Goal: Find specific page/section: Find specific page/section

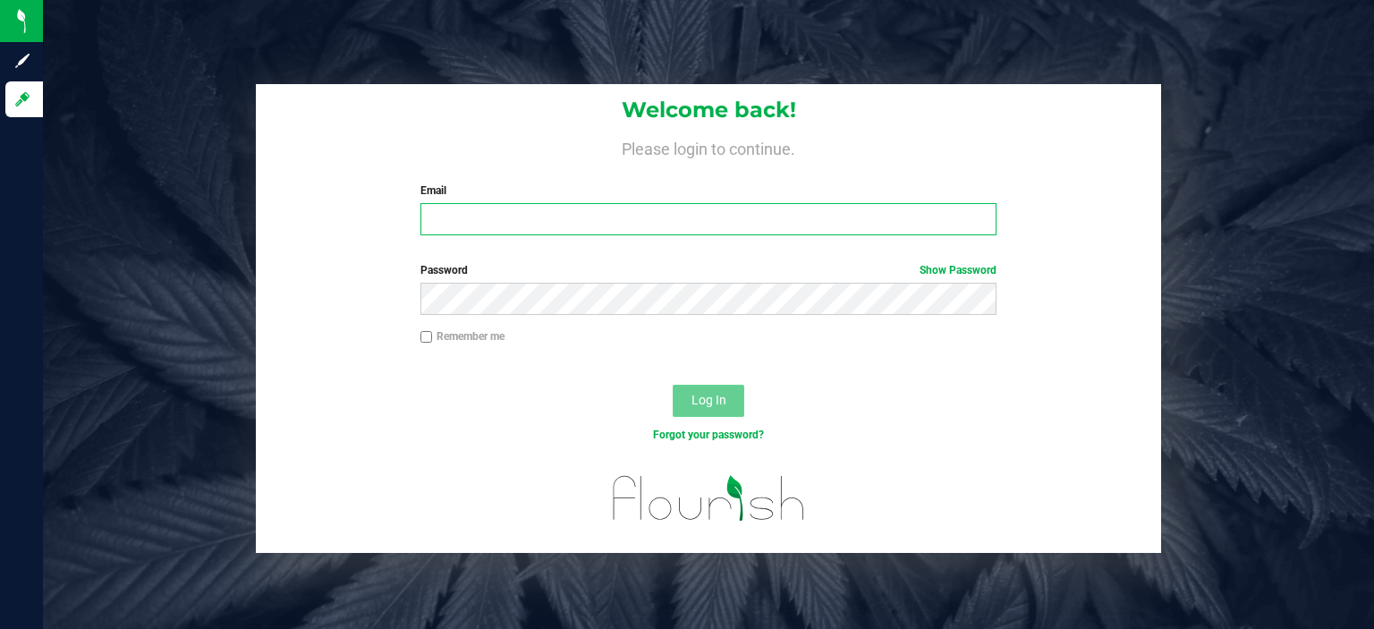
type input "athomas@rivieracreek.com"
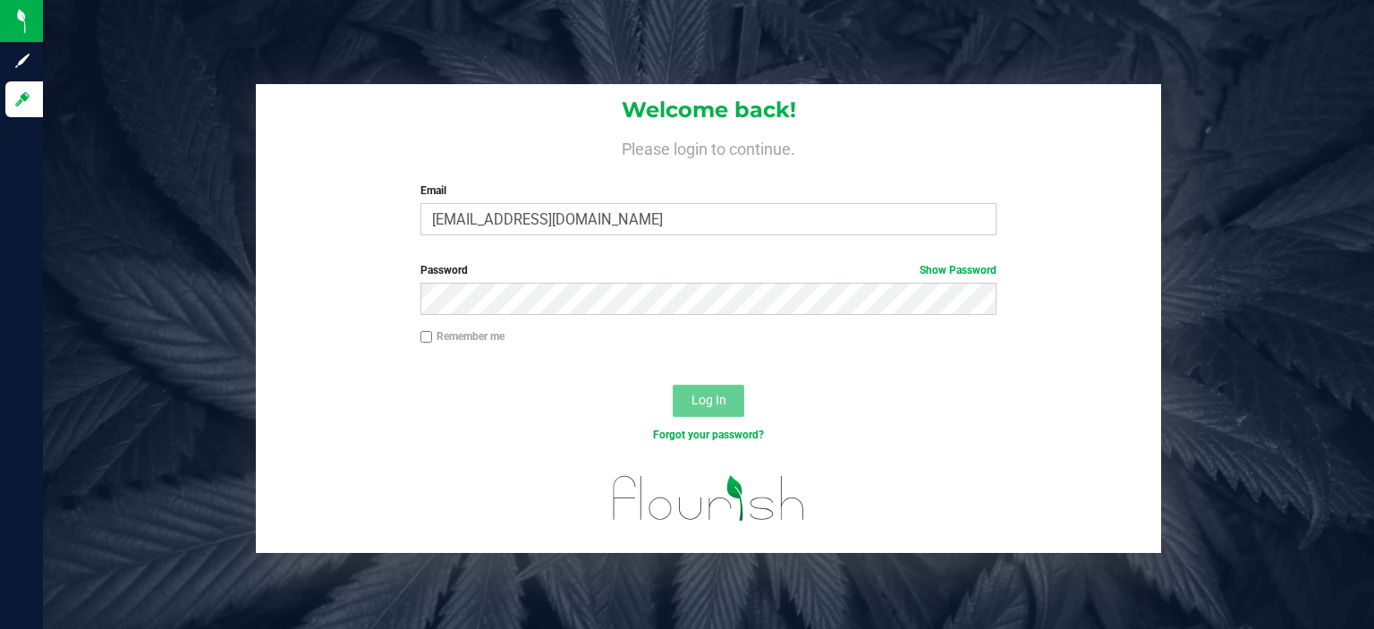
click at [719, 395] on span "Log In" at bounding box center [709, 400] width 35 height 14
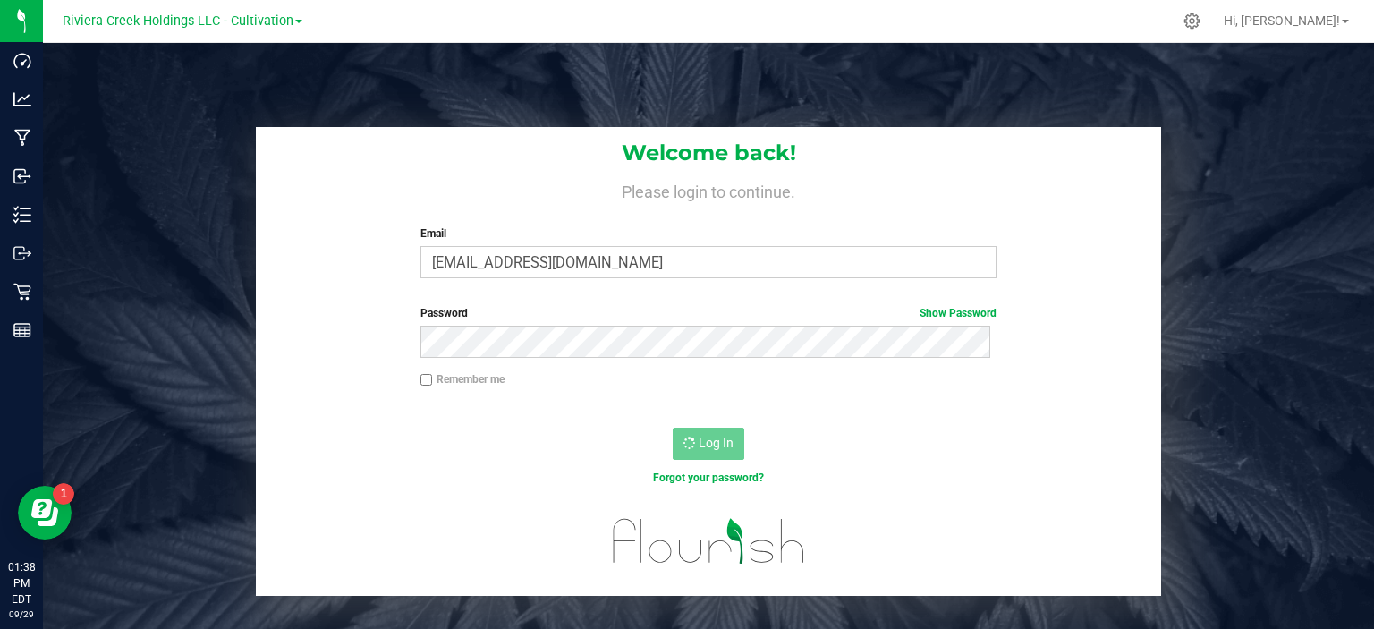
click at [297, 28] on link "Riviera Creek Holdings LLC - Cultivation" at bounding box center [183, 20] width 240 height 17
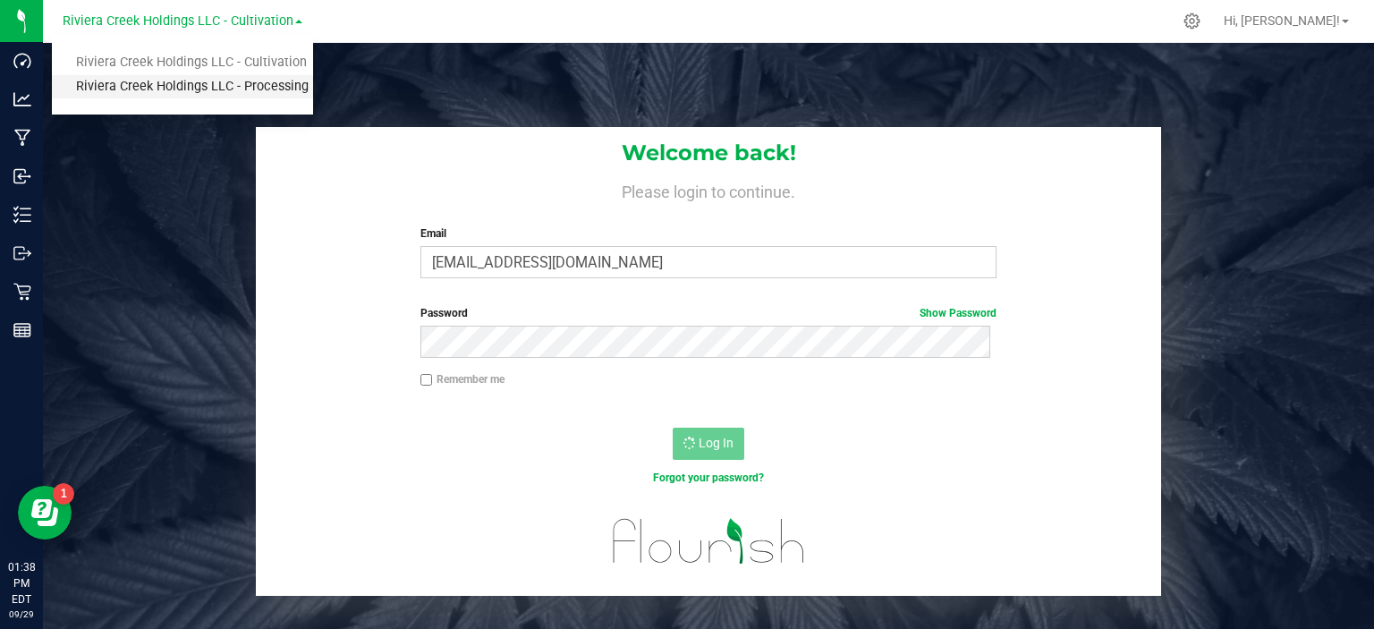
click at [235, 79] on link "Riviera Creek Holdings LLC - Processing" at bounding box center [182, 87] width 261 height 24
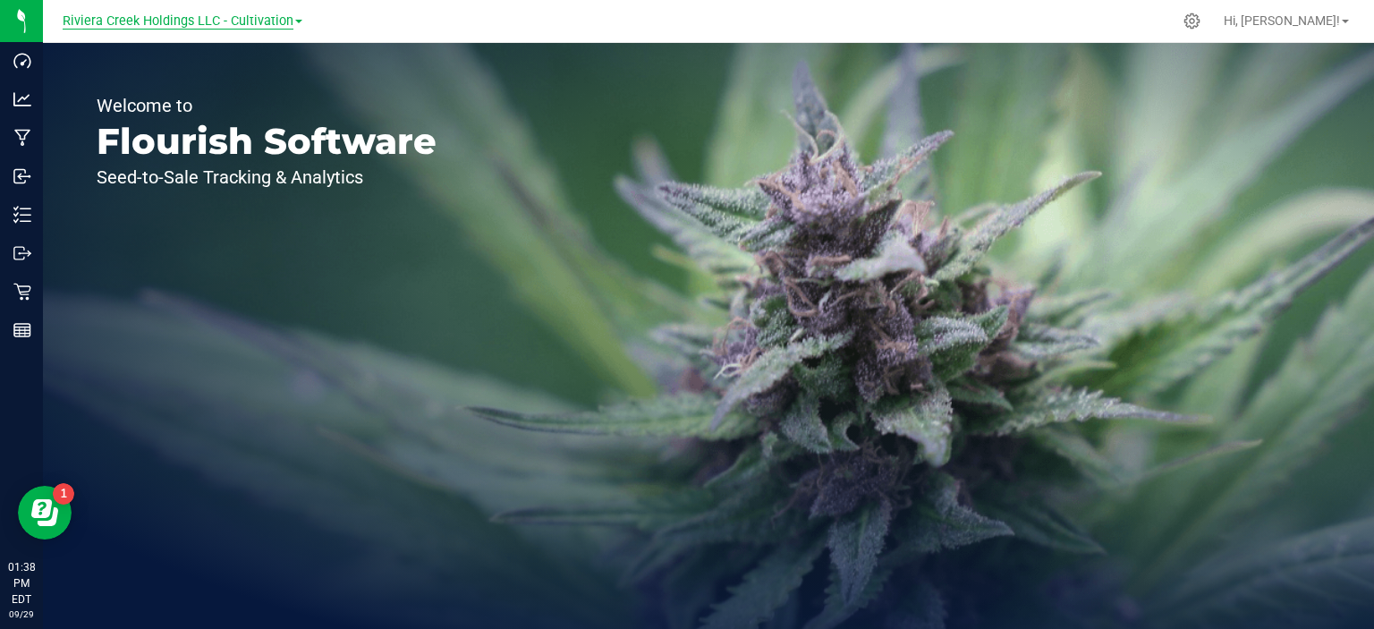
click at [288, 23] on span "Riviera Creek Holdings LLC - Cultivation" at bounding box center [178, 21] width 231 height 16
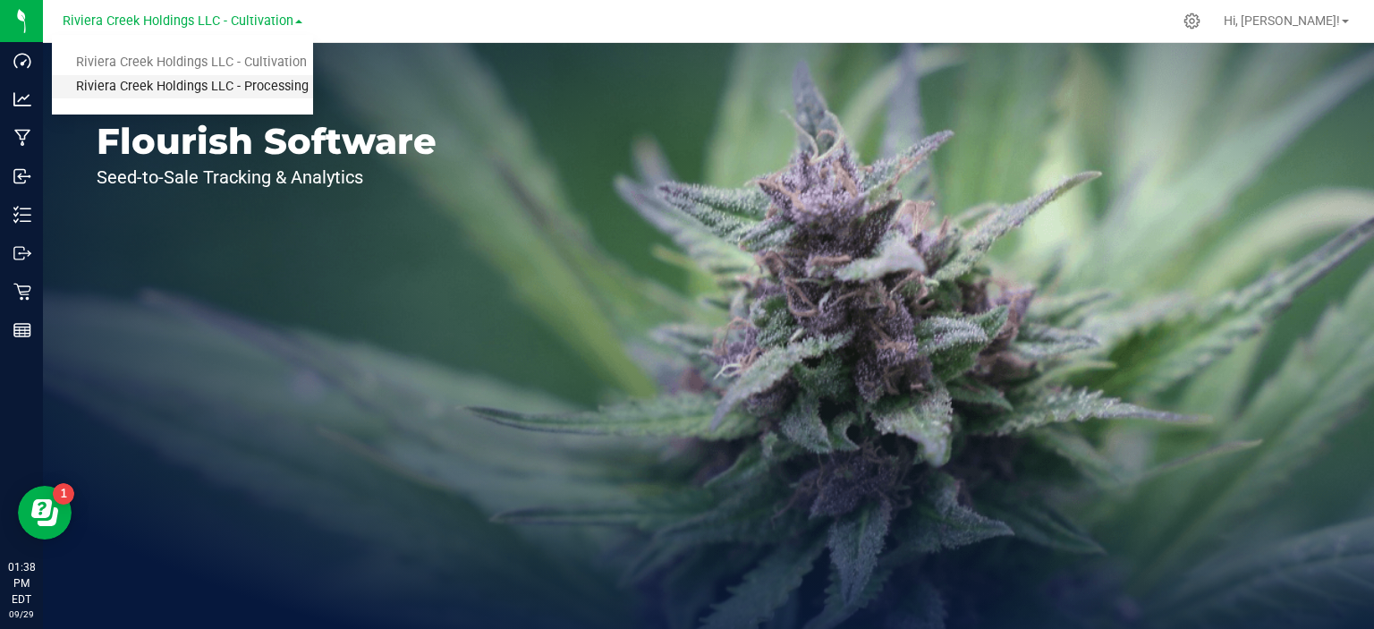
click at [251, 83] on link "Riviera Creek Holdings LLC - Processing" at bounding box center [182, 87] width 261 height 24
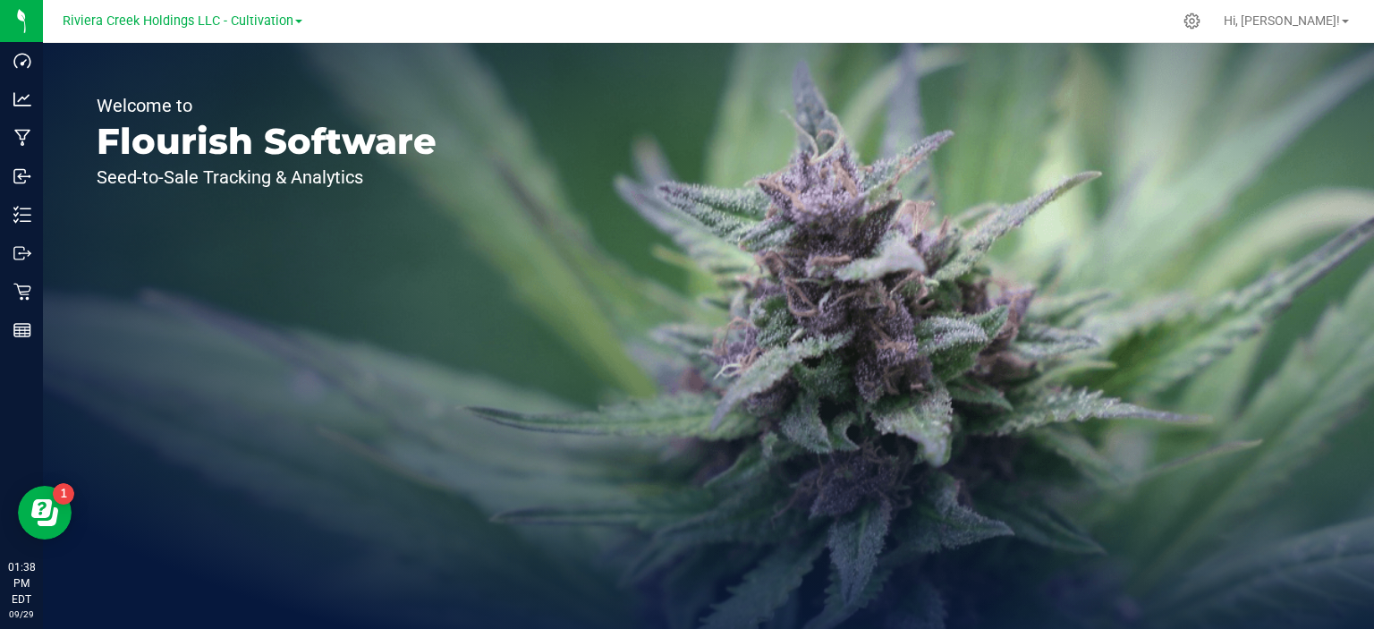
click at [297, 24] on link "Riviera Creek Holdings LLC - Cultivation" at bounding box center [183, 20] width 240 height 17
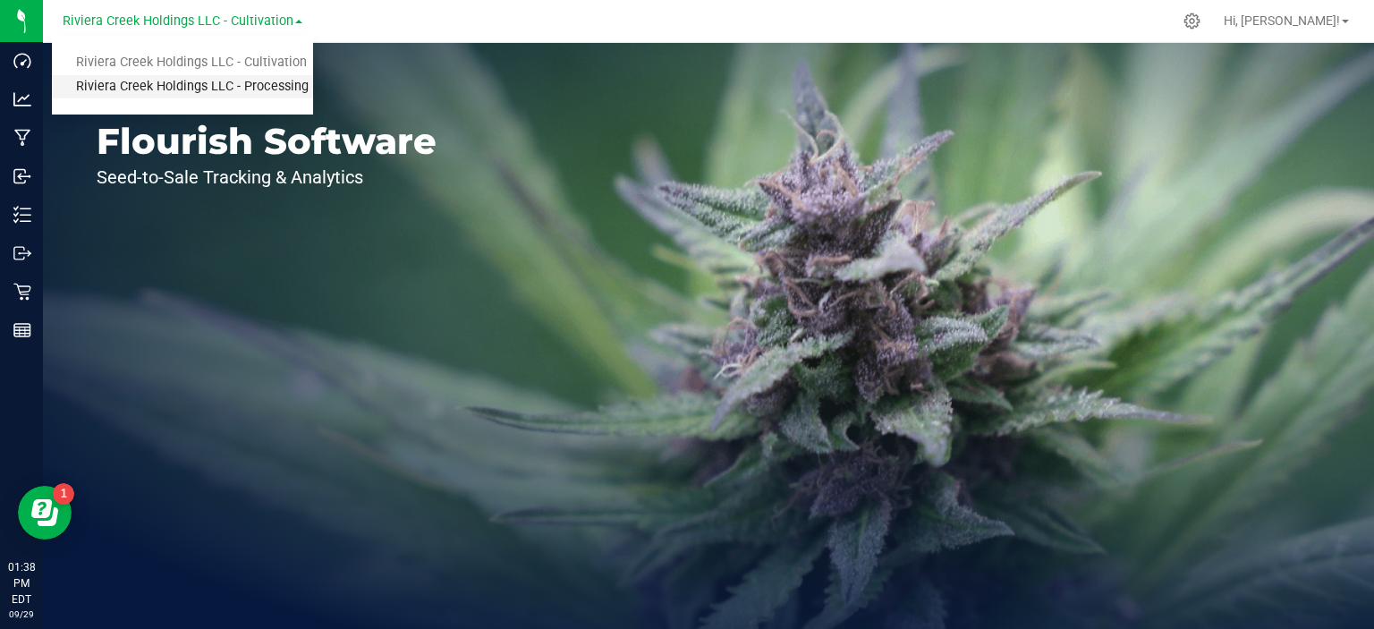
click at [258, 77] on link "Riviera Creek Holdings LLC - Processing" at bounding box center [182, 87] width 261 height 24
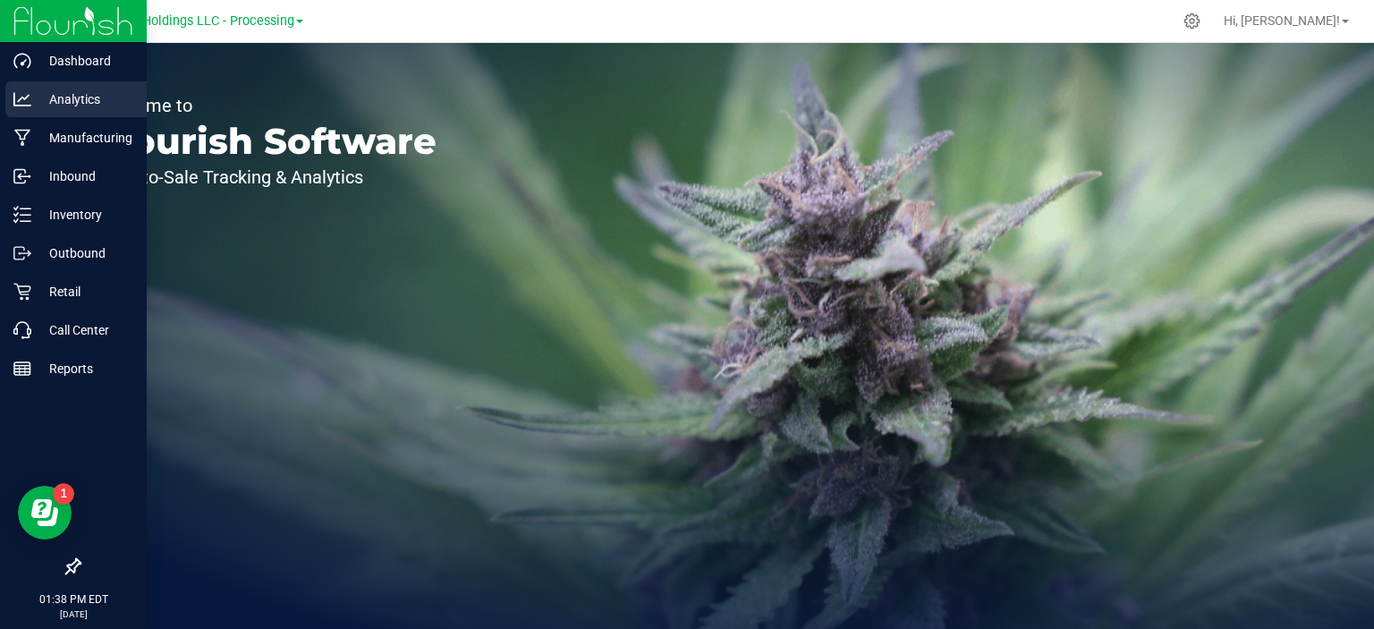
click at [61, 103] on p "Analytics" at bounding box center [84, 99] width 107 height 21
